Goal: Information Seeking & Learning: Learn about a topic

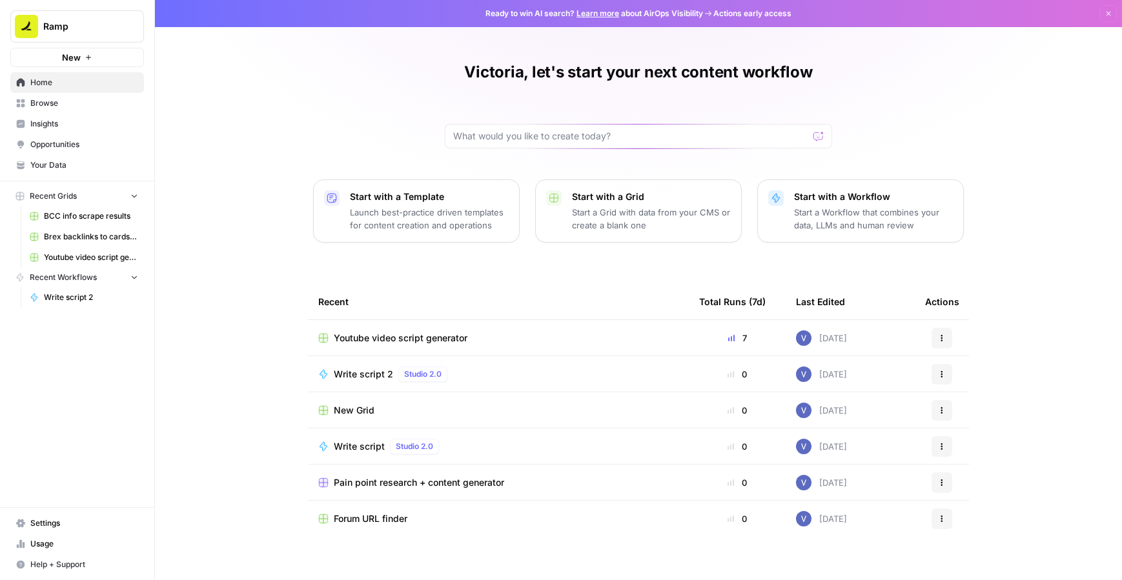
click at [74, 105] on span "Browse" at bounding box center [84, 103] width 108 height 12
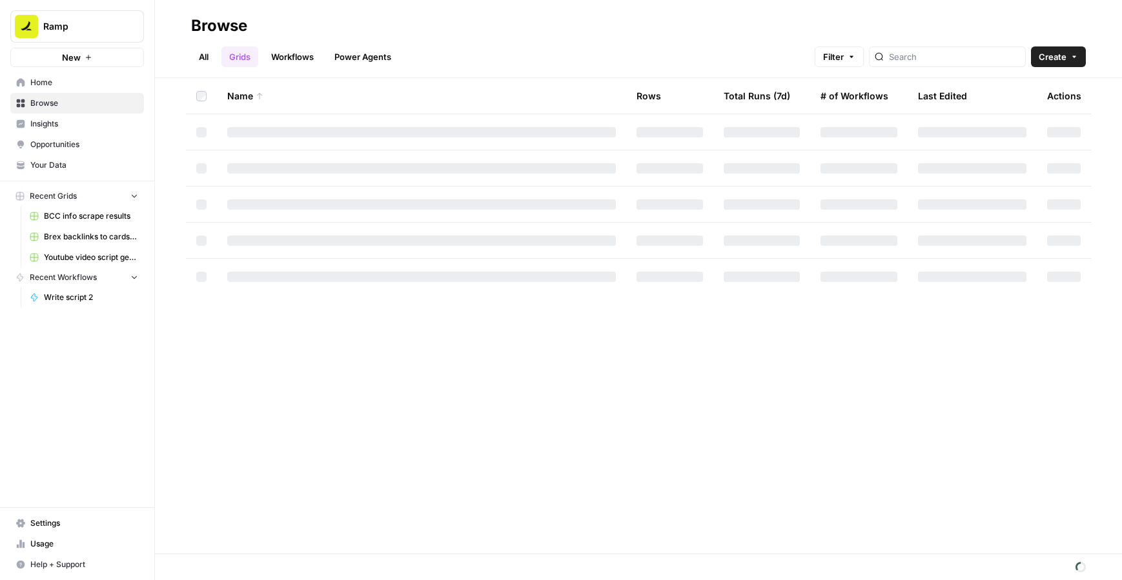
click at [289, 66] on link "Workflows" at bounding box center [292, 56] width 58 height 21
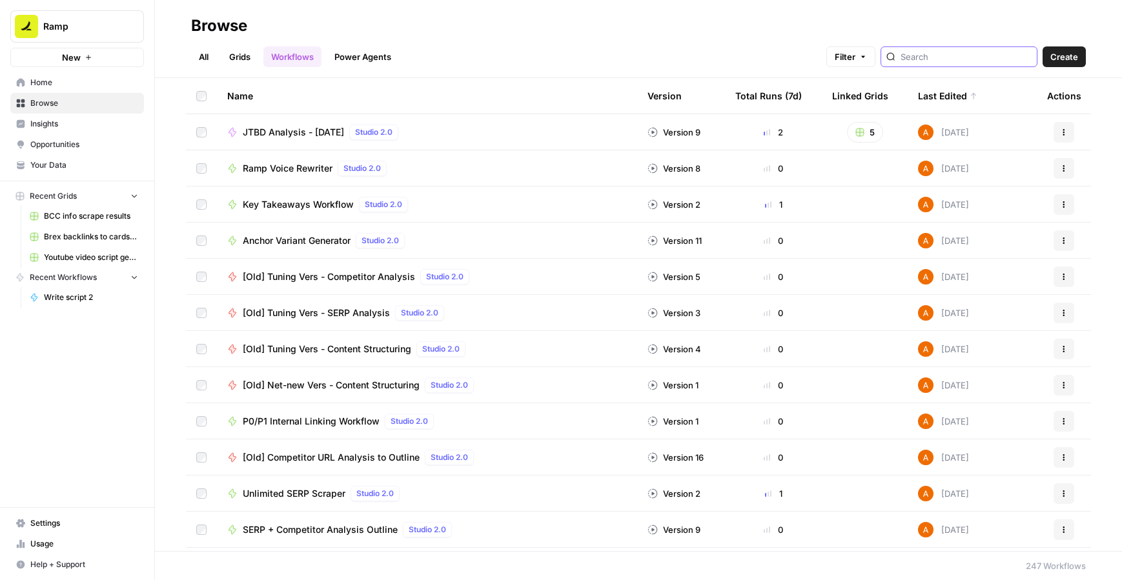
click at [965, 56] on input "search" at bounding box center [965, 56] width 131 height 13
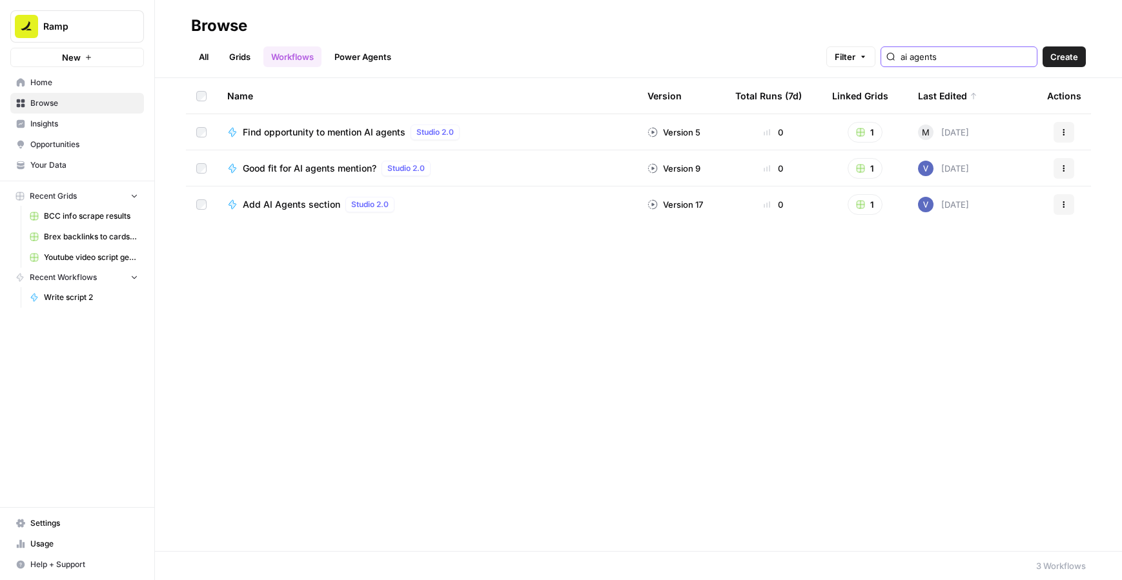
type input "ai agents"
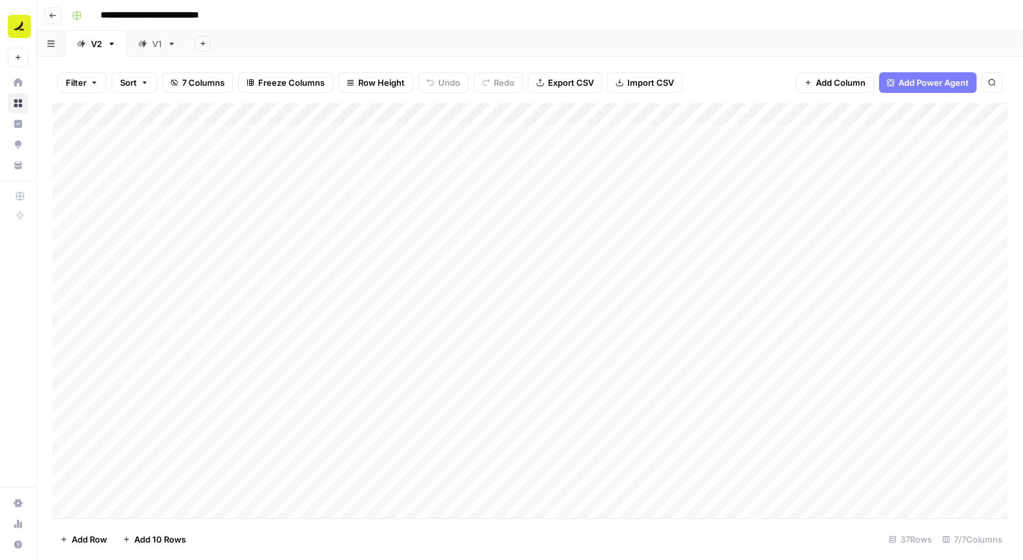
click at [108, 44] on icon "button" at bounding box center [111, 43] width 9 height 9
